Goal: Information Seeking & Learning: Learn about a topic

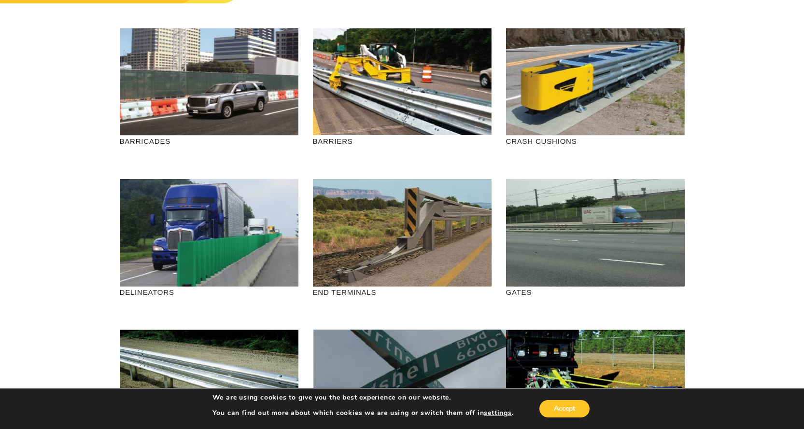
scroll to position [48, 0]
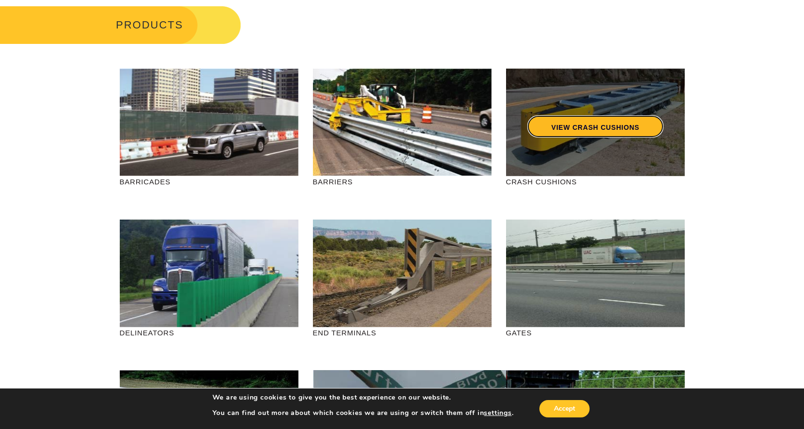
click at [607, 133] on link "VIEW CRASH CUSHIONS" at bounding box center [595, 126] width 136 height 22
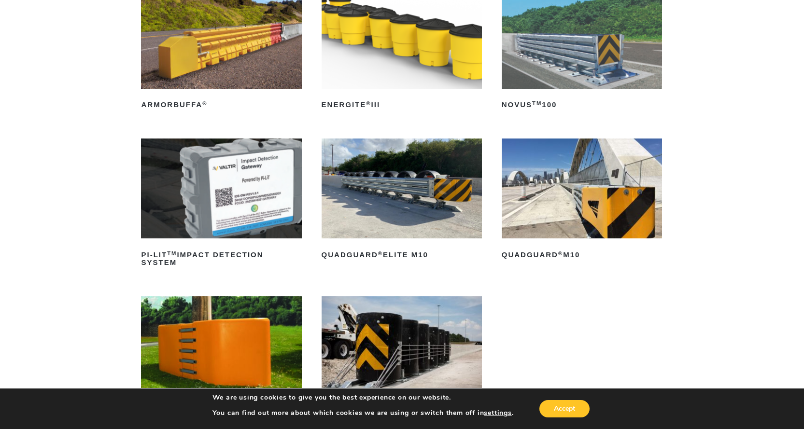
scroll to position [193, 0]
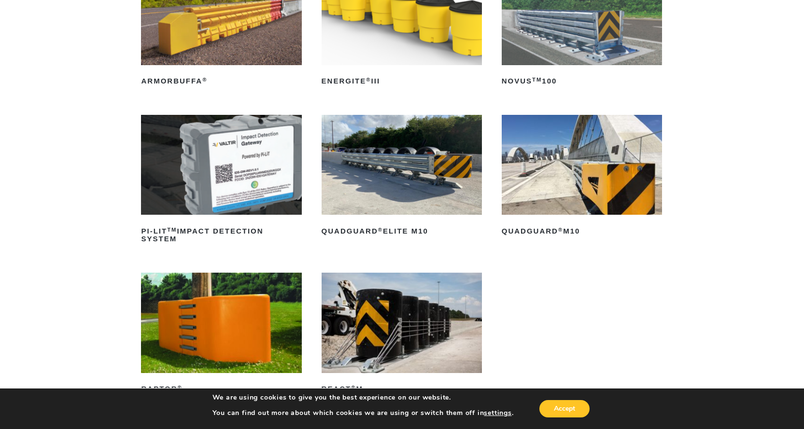
click at [401, 171] on img at bounding box center [402, 165] width 160 height 100
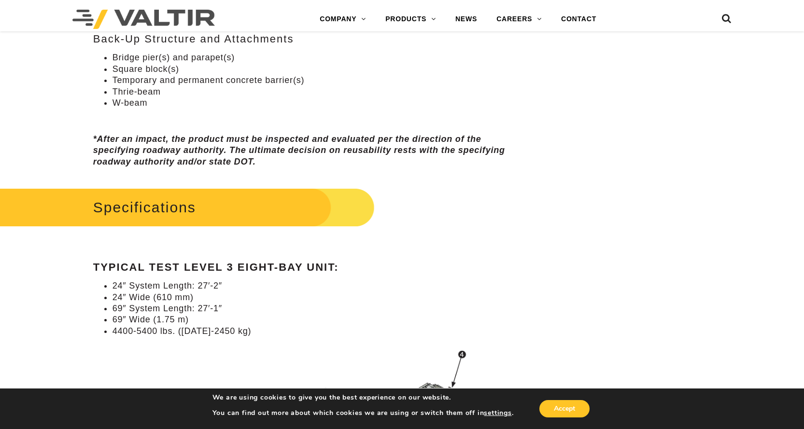
scroll to position [772, 0]
